Goal: Task Accomplishment & Management: Complete application form

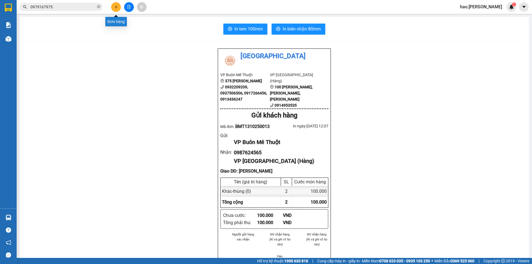
click at [115, 8] on icon "plus" at bounding box center [116, 7] width 4 height 4
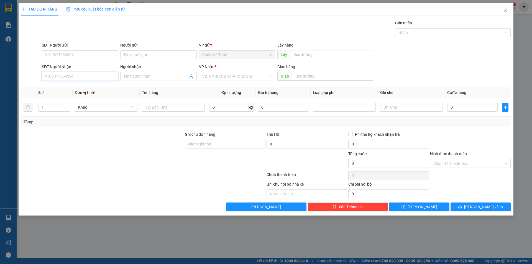
click at [83, 78] on input "SĐT Người Nhận" at bounding box center [80, 76] width 76 height 9
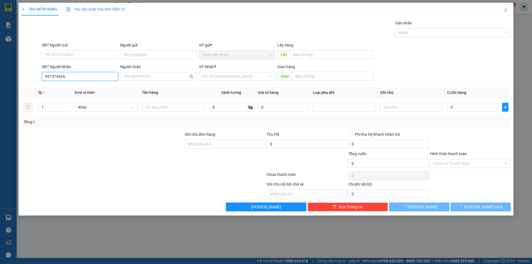
type input "0915744262"
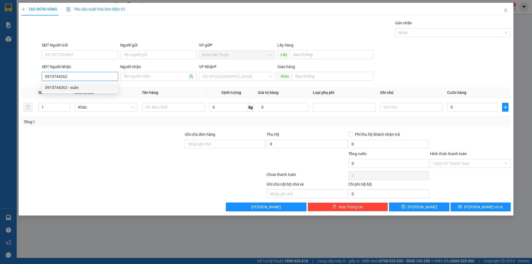
click at [80, 84] on div "0915744262 - xuân" at bounding box center [80, 87] width 76 height 9
type input "xuân"
type input "100.000"
type input "0915744262"
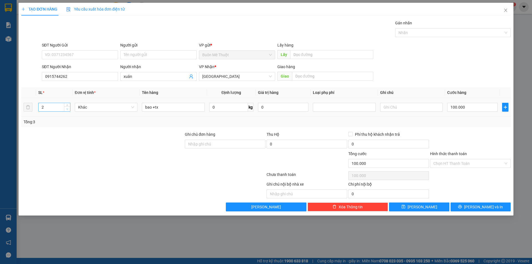
click at [67, 111] on span "Decrease Value" at bounding box center [67, 108] width 6 height 5
type input "1"
click at [67, 111] on span "Decrease Value" at bounding box center [67, 108] width 6 height 5
drag, startPoint x: 67, startPoint y: 111, endPoint x: 125, endPoint y: 100, distance: 59.1
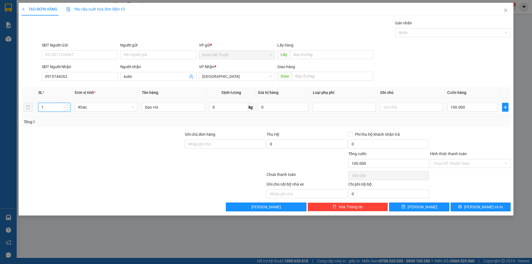
click at [69, 109] on span "Decrease Value" at bounding box center [67, 109] width 6 height 4
click at [155, 102] on td "bao +tx" at bounding box center [173, 107] width 67 height 19
click at [156, 108] on input "bao +tx" at bounding box center [173, 107] width 63 height 9
type input "0"
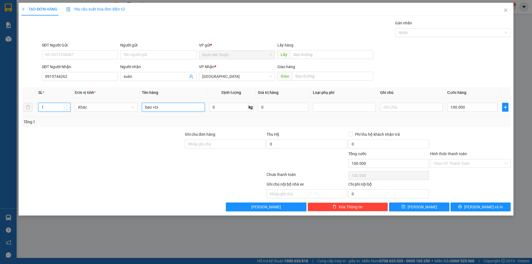
type input "0"
click at [156, 108] on input "bao +tx" at bounding box center [173, 107] width 63 height 9
drag, startPoint x: 156, startPoint y: 108, endPoint x: 125, endPoint y: 101, distance: 31.3
click at [154, 107] on input "bao +tx" at bounding box center [173, 107] width 63 height 9
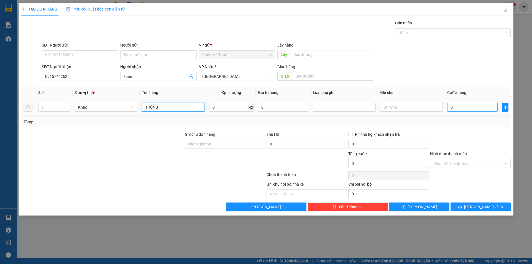
type input "THÙNG"
click at [460, 109] on input "0" at bounding box center [472, 107] width 50 height 9
type input "3"
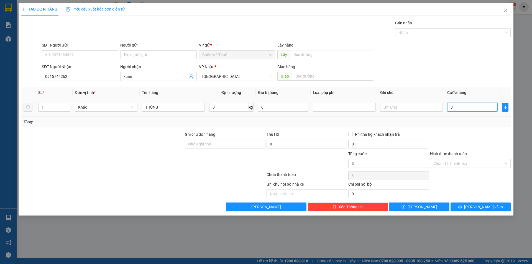
type input "30"
type input "30.000"
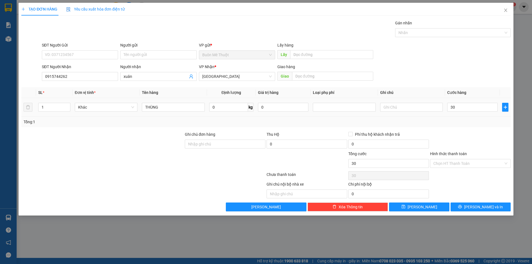
type input "30.000"
drag, startPoint x: 464, startPoint y: 120, endPoint x: 463, endPoint y: 135, distance: 15.2
click at [464, 121] on div "Tổng: 1" at bounding box center [266, 122] width 485 height 6
click at [449, 169] on div "Transit Pickup Surcharge Ids Transit Deliver Surcharge Ids Transit Deliver Surc…" at bounding box center [265, 116] width 489 height 192
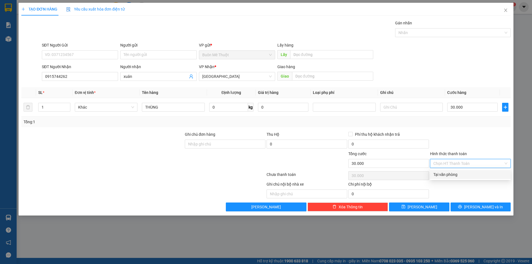
click at [448, 174] on div "Tại văn phòng" at bounding box center [470, 175] width 74 height 6
type input "0"
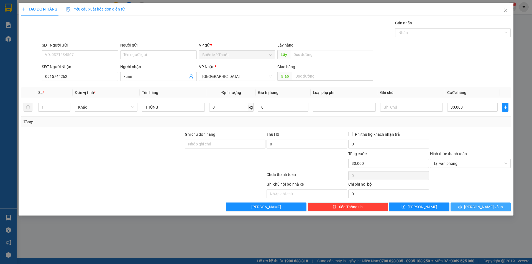
drag, startPoint x: 462, startPoint y: 203, endPoint x: 465, endPoint y: 206, distance: 4.4
click at [462, 204] on button "[PERSON_NAME] và In" at bounding box center [481, 207] width 60 height 9
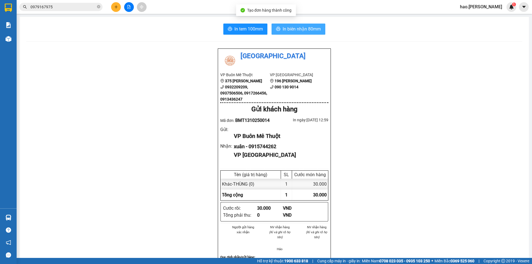
click at [287, 32] on span "In biên nhận 80mm" at bounding box center [302, 28] width 38 height 7
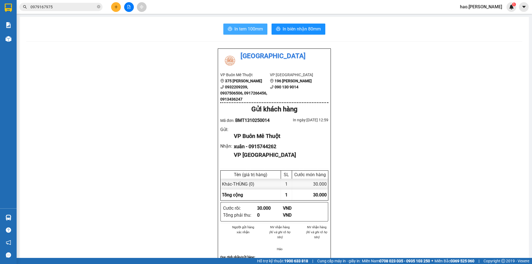
click at [242, 30] on span "In tem 100mm" at bounding box center [248, 28] width 29 height 7
click at [280, 28] on button "In biên nhận 80mm" at bounding box center [299, 29] width 54 height 11
